Goal: Task Accomplishment & Management: Manage account settings

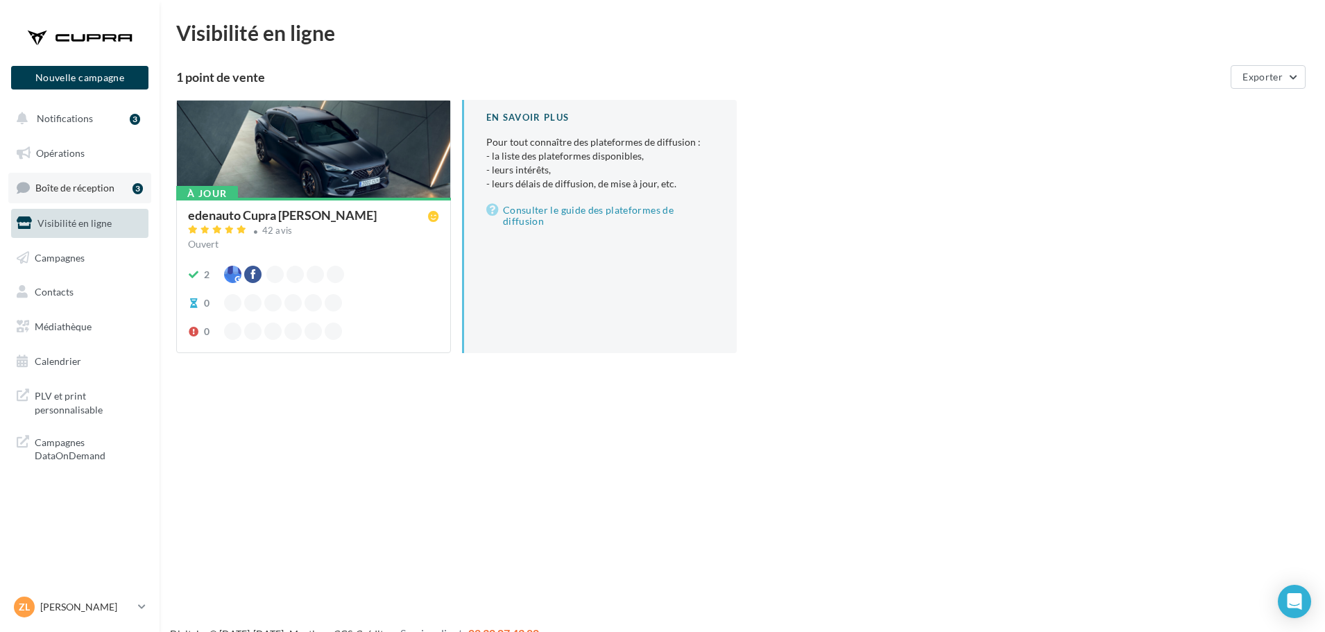
drag, startPoint x: 94, startPoint y: 191, endPoint x: 96, endPoint y: 198, distance: 7.5
click at [95, 194] on span "Boîte de réception" at bounding box center [74, 188] width 79 height 12
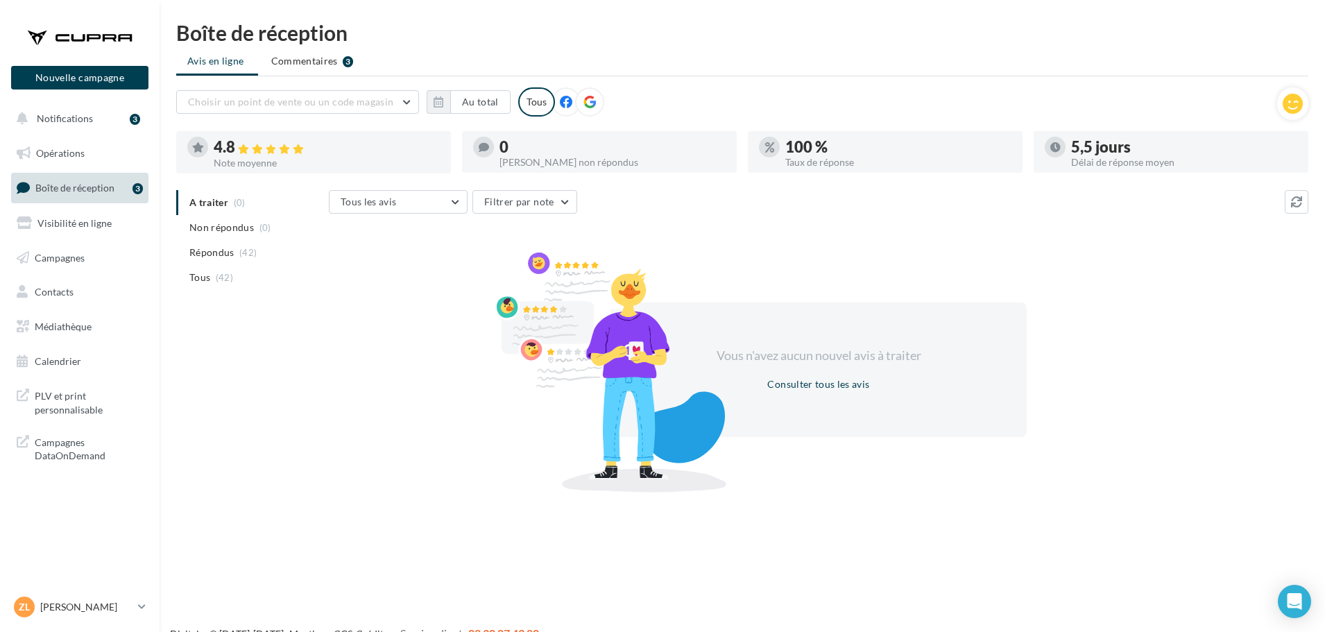
click at [87, 194] on link "Boîte de réception 3" at bounding box center [79, 188] width 143 height 30
click at [140, 602] on icon at bounding box center [142, 607] width 8 height 12
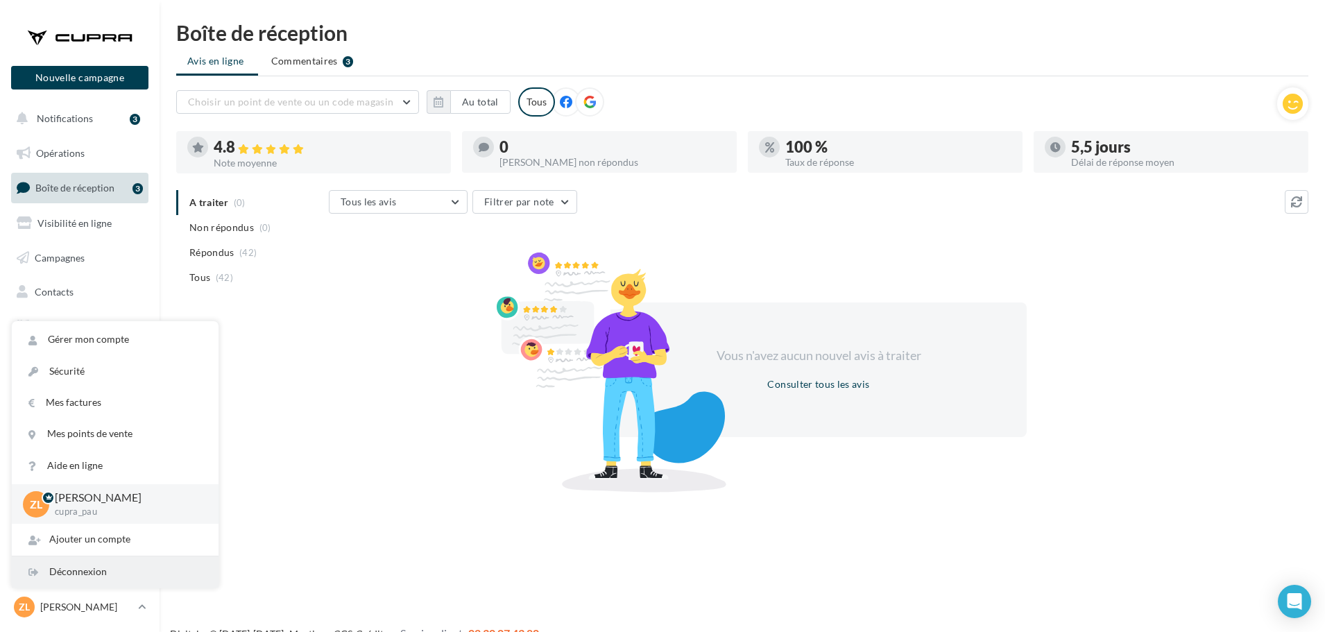
click at [116, 569] on div "Déconnexion" at bounding box center [115, 571] width 207 height 31
